Goal: Transaction & Acquisition: Purchase product/service

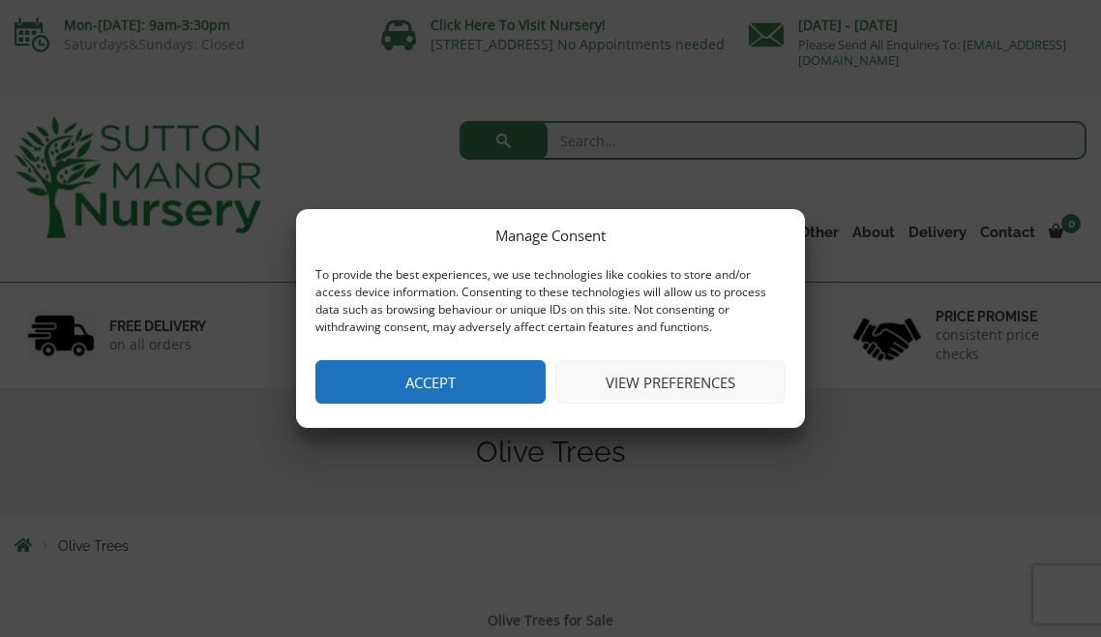
click at [509, 380] on button "Accept" at bounding box center [430, 382] width 230 height 44
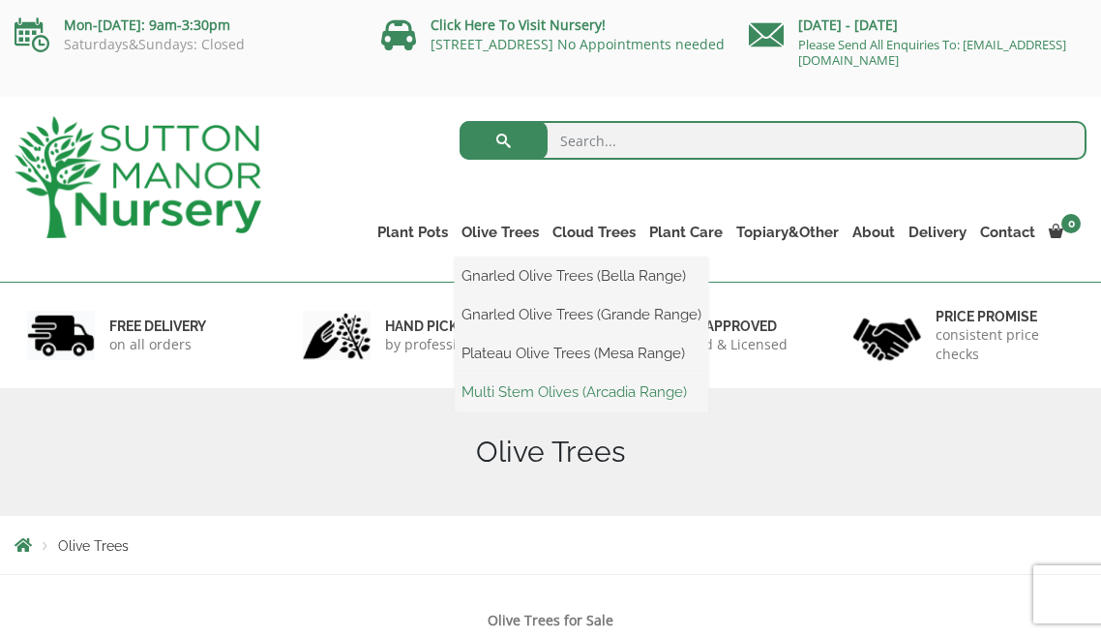
click at [455, 390] on link "Multi Stem Olives (Arcadia Range)" at bounding box center [581, 391] width 253 height 29
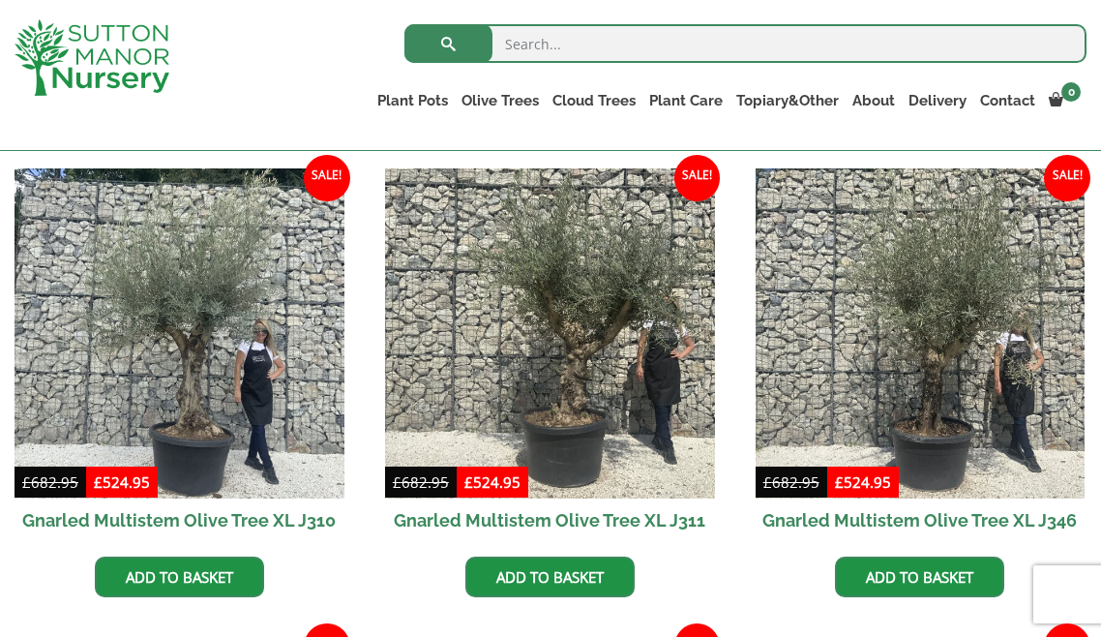
scroll to position [1258, 0]
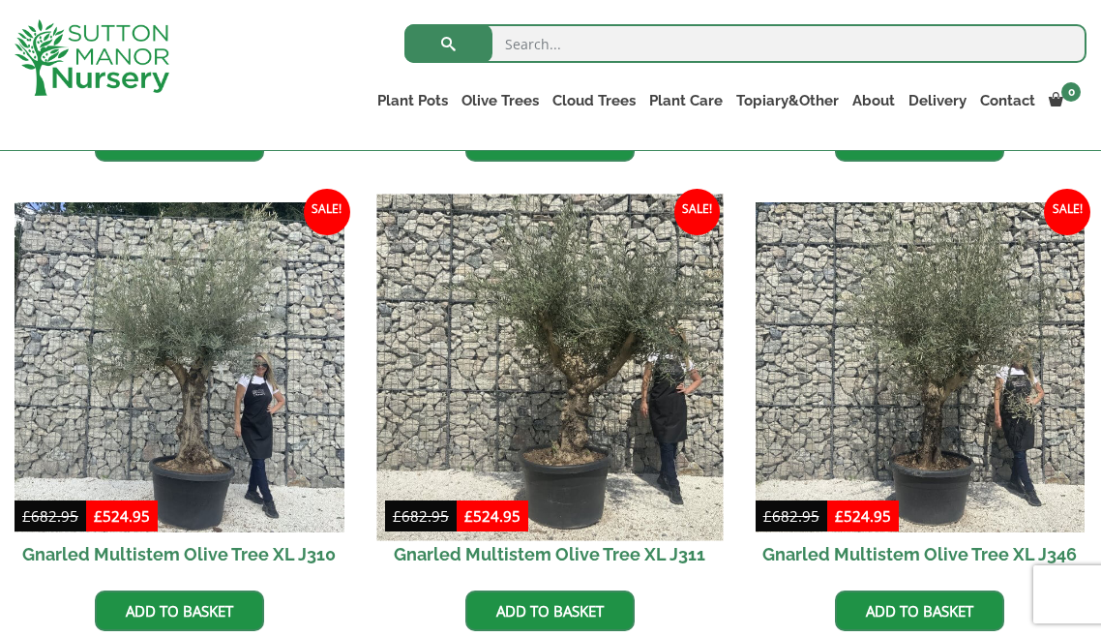
click at [574, 408] on img at bounding box center [549, 366] width 346 height 346
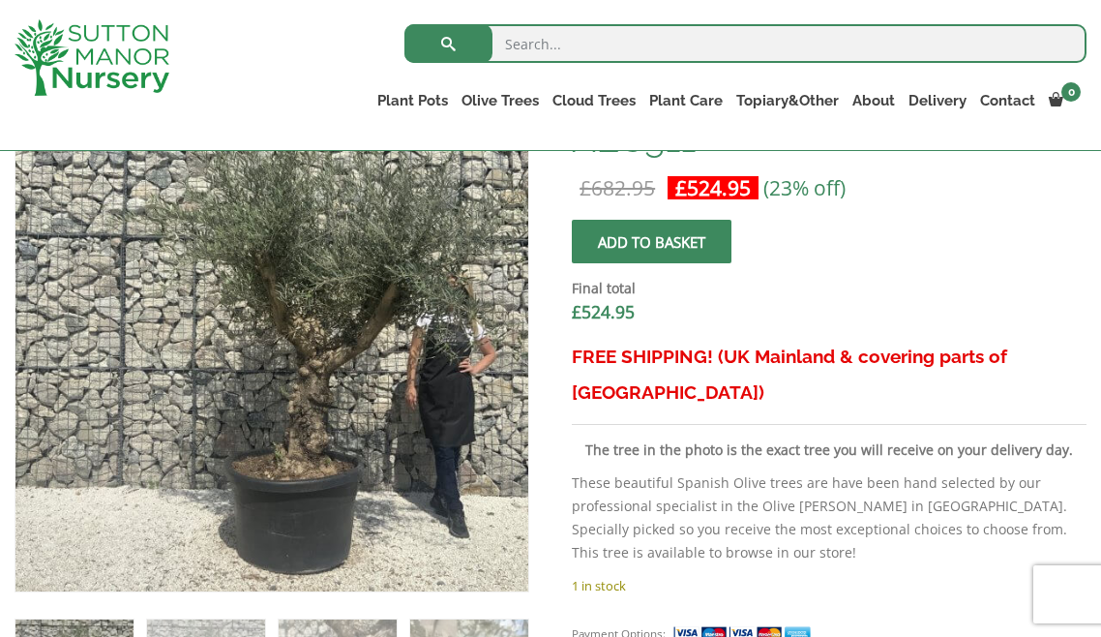
scroll to position [580, 0]
